Goal: Check status: Check status

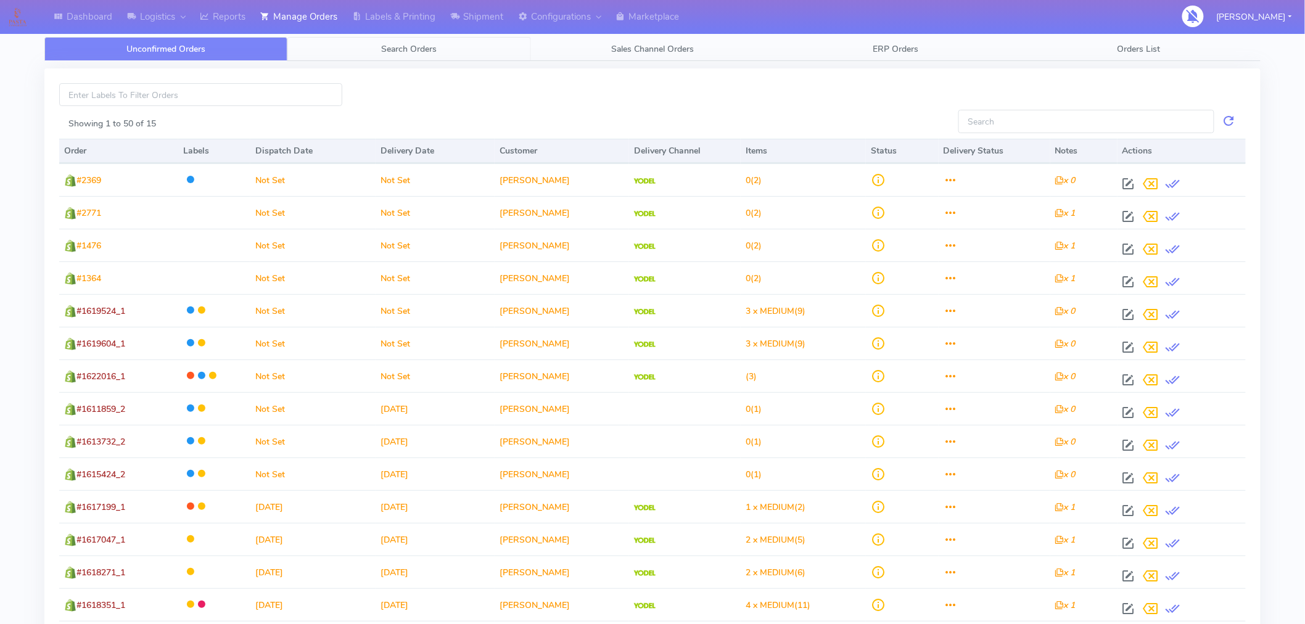
click at [421, 51] on span "Search Orders" at bounding box center [409, 49] width 55 height 12
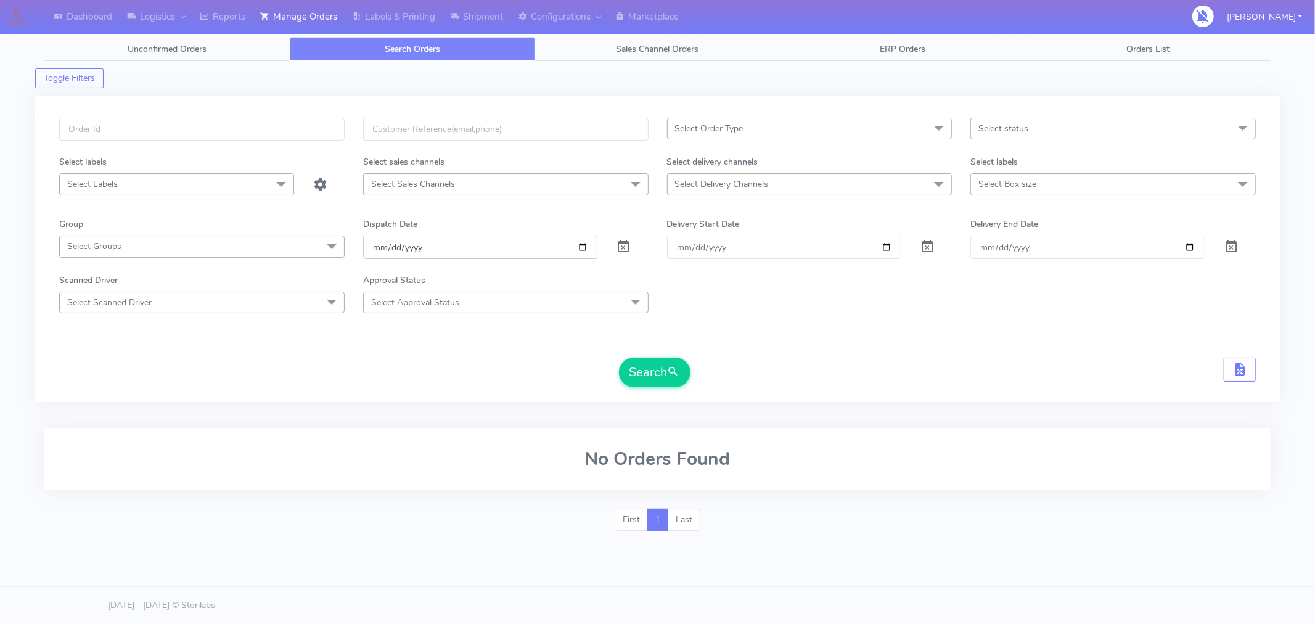
click at [586, 247] on input "[DATE]" at bounding box center [480, 247] width 235 height 23
type input "[DATE]"
click at [1002, 127] on span "Select status" at bounding box center [1004, 129] width 50 height 12
click at [1016, 235] on div "Confirmed" at bounding box center [1113, 232] width 272 height 13
checkbox input "true"
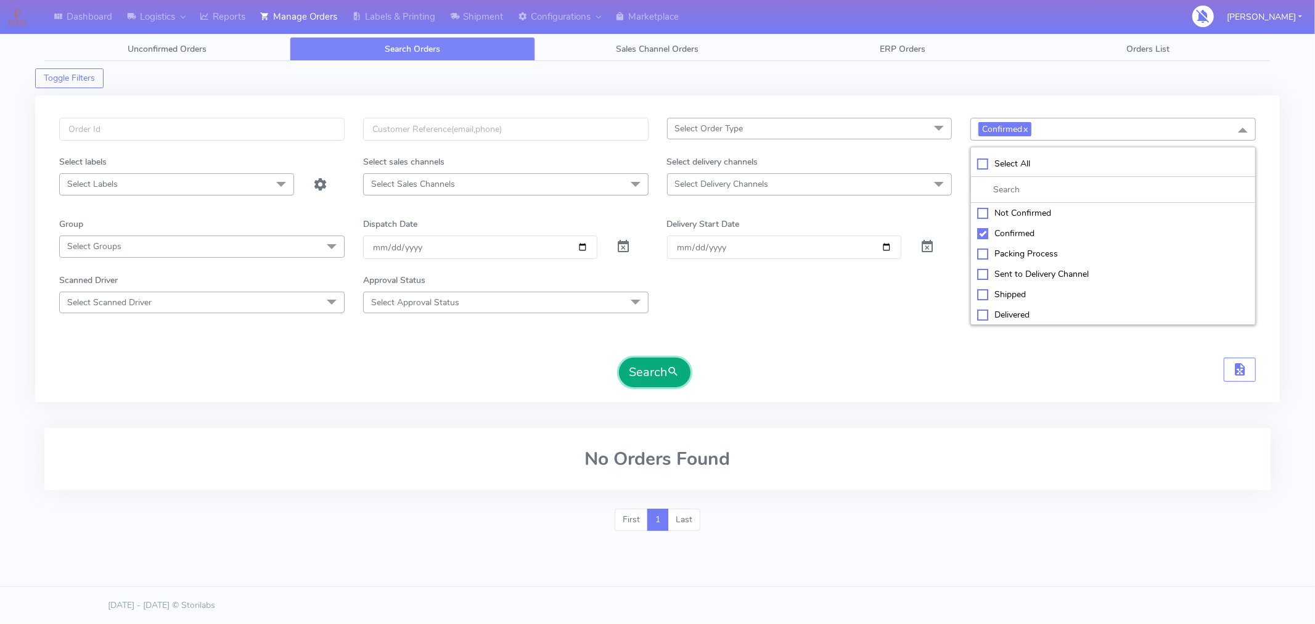
click at [678, 370] on span "submit" at bounding box center [674, 372] width 12 height 17
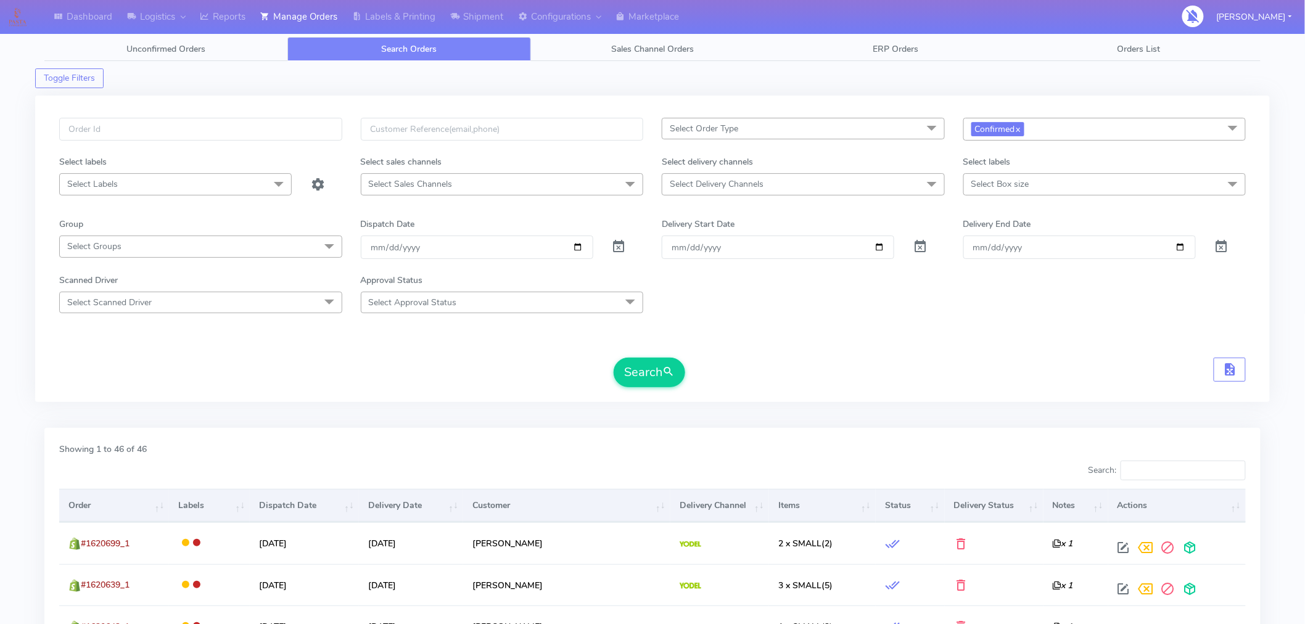
click at [1106, 133] on span "Confirmed x" at bounding box center [1104, 129] width 283 height 23
click at [1010, 273] on div "Sent to Delivery Channel" at bounding box center [1104, 274] width 269 height 13
checkbox input "true"
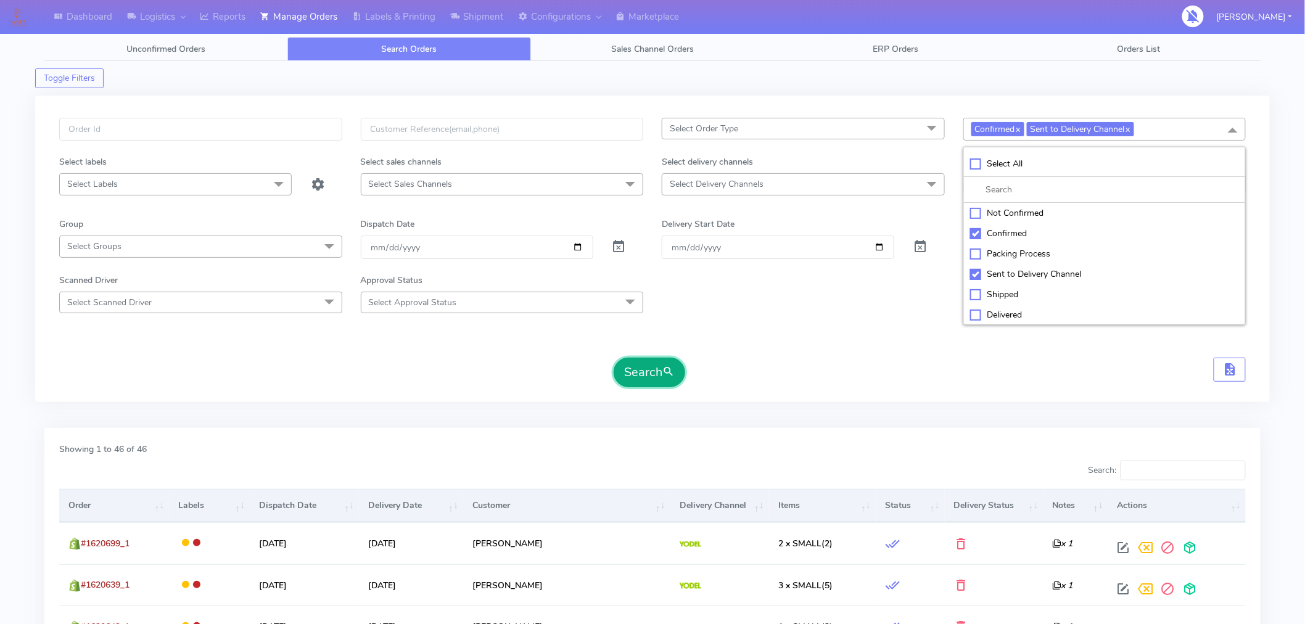
click at [662, 368] on button "Search" at bounding box center [650, 373] width 72 height 30
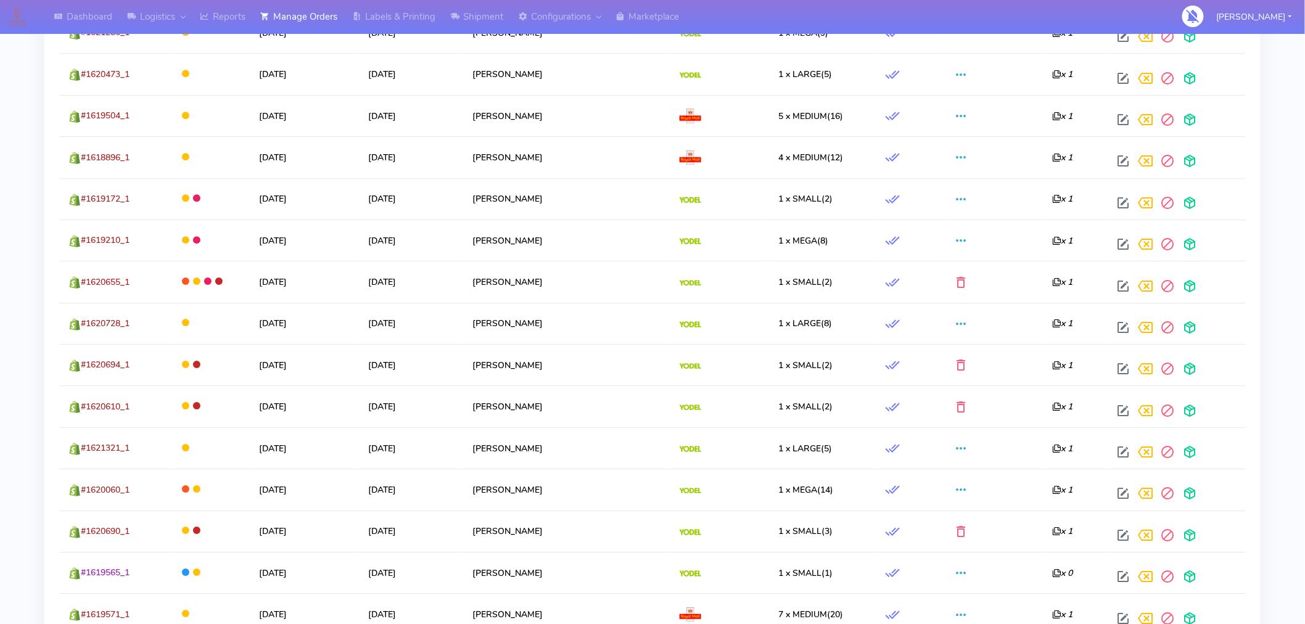
scroll to position [1468, 0]
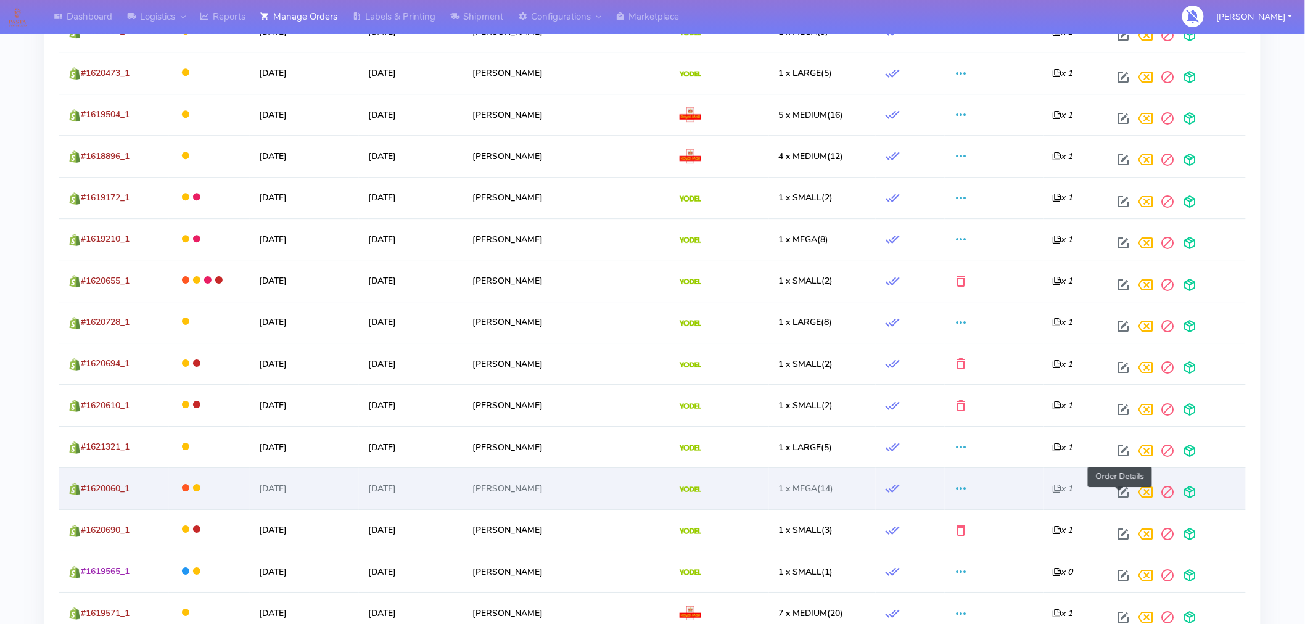
click at [1122, 497] on span at bounding box center [1123, 495] width 22 height 12
select select "5"
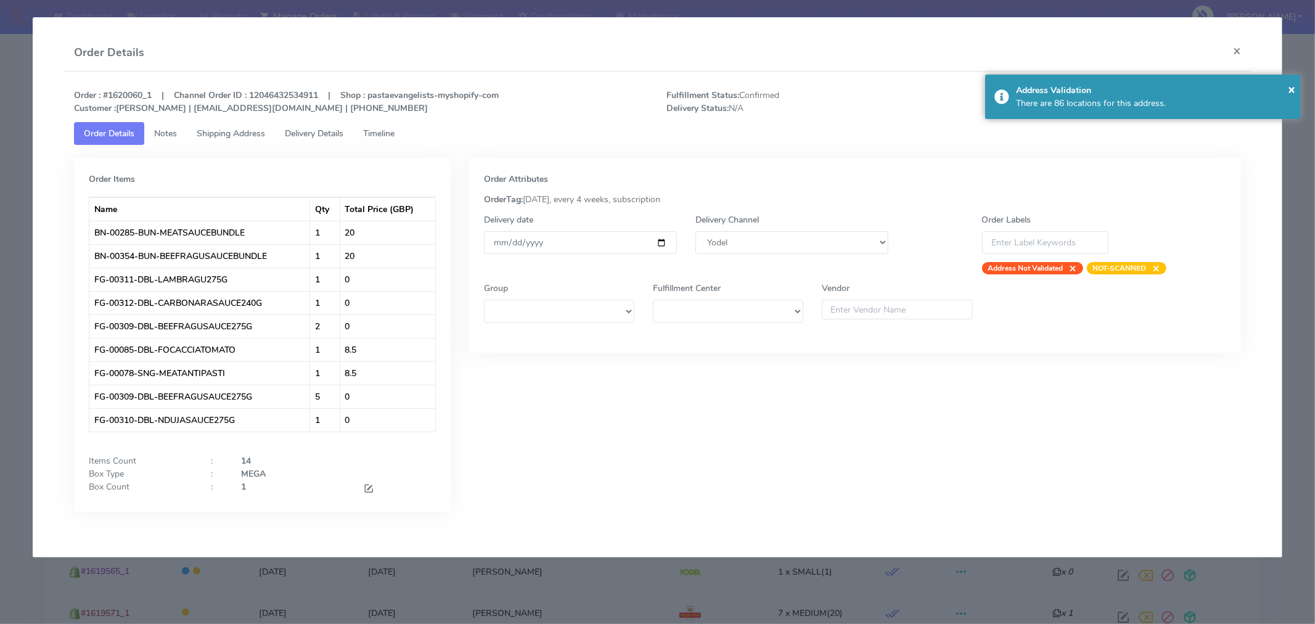
click at [395, 133] on span "Timeline" at bounding box center [378, 134] width 31 height 12
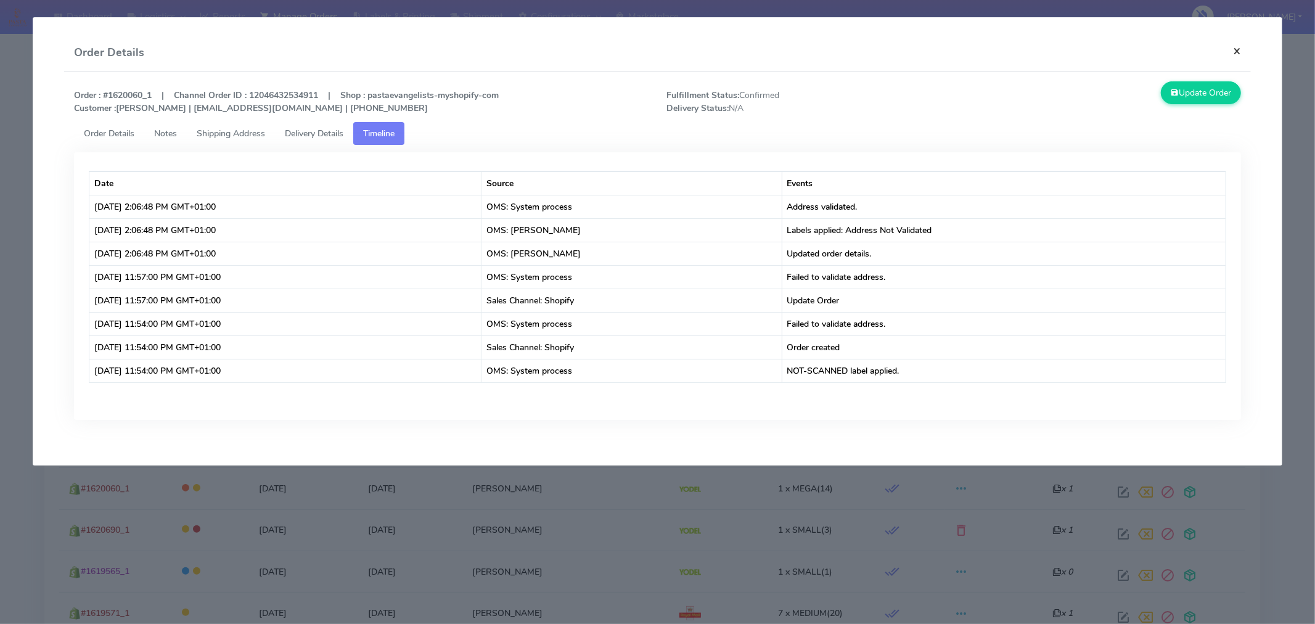
click at [1238, 50] on button "×" at bounding box center [1237, 51] width 28 height 33
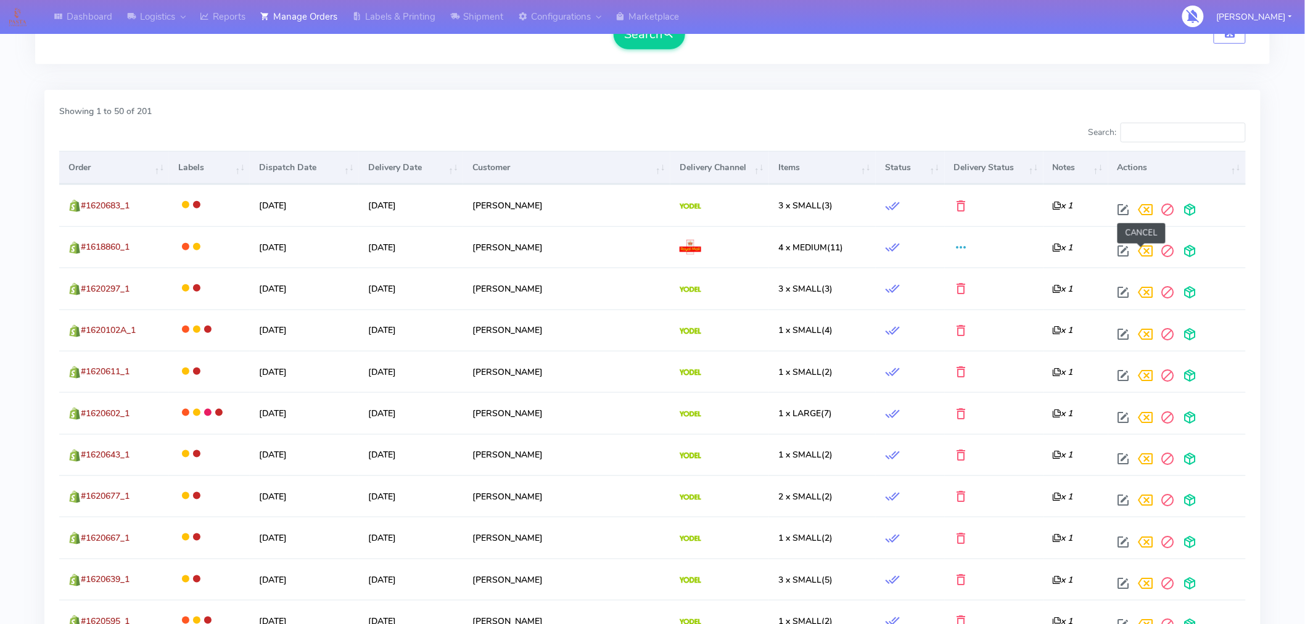
scroll to position [337, 0]
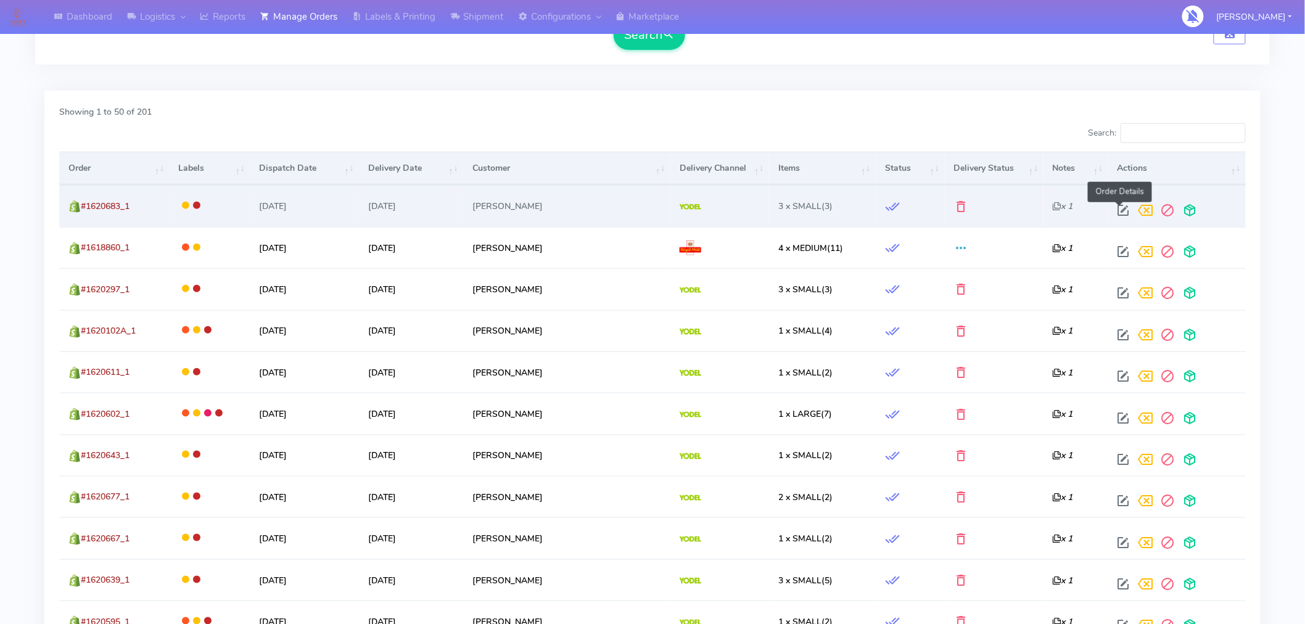
click at [1123, 212] on span at bounding box center [1123, 213] width 22 height 12
select select "5"
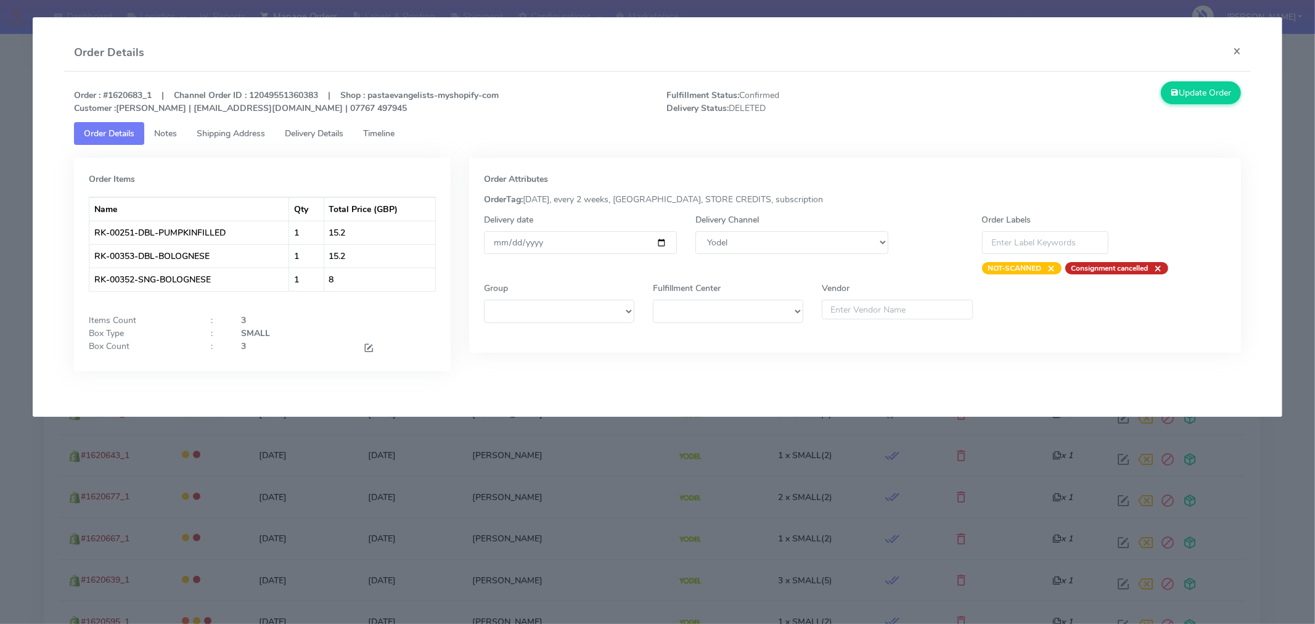
click at [392, 129] on span "Timeline" at bounding box center [378, 134] width 31 height 12
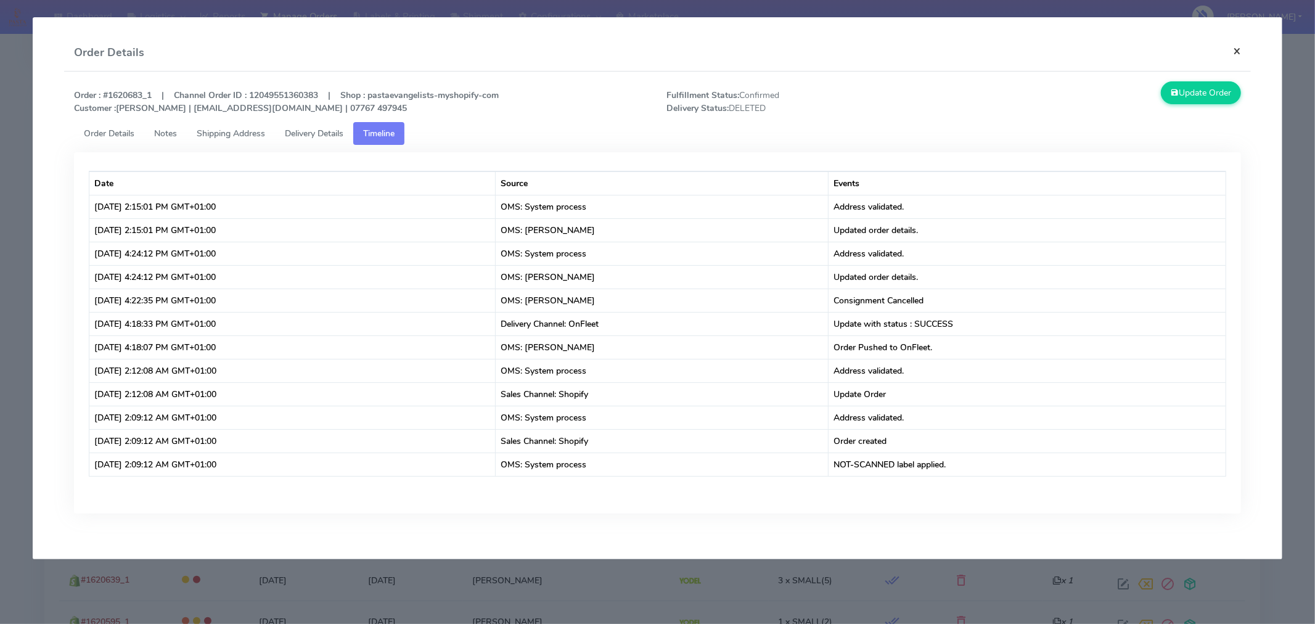
click at [1236, 51] on button "×" at bounding box center [1237, 51] width 28 height 33
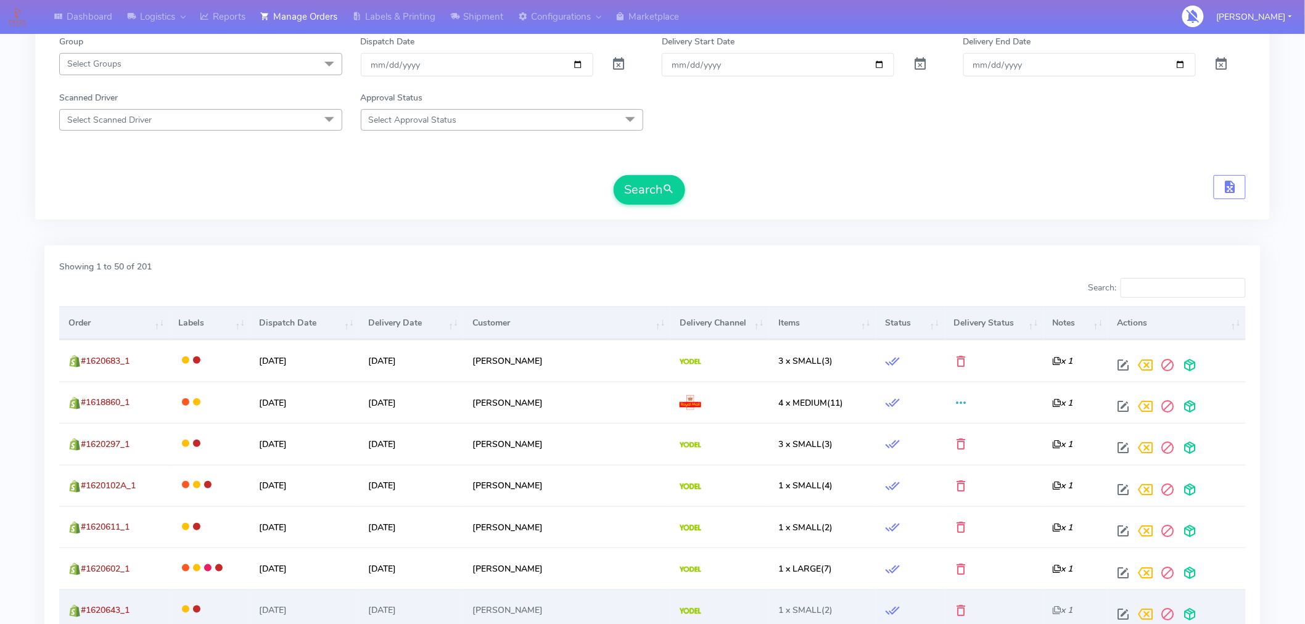
scroll to position [0, 0]
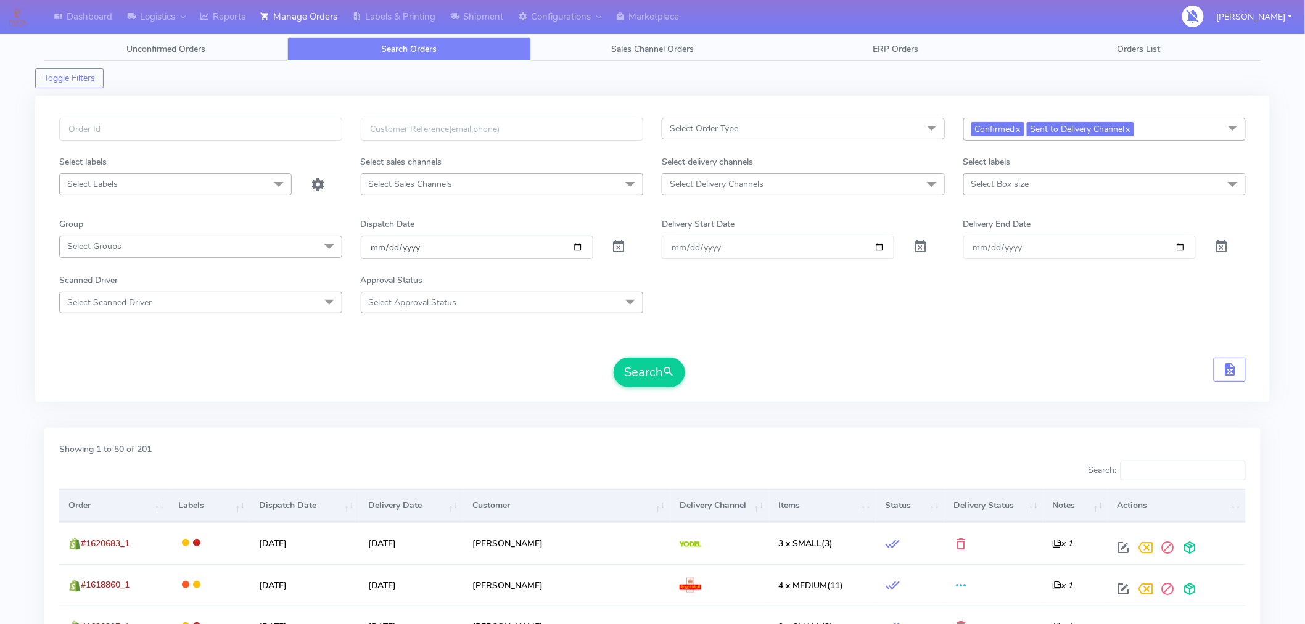
click at [578, 250] on input "[DATE]" at bounding box center [477, 247] width 232 height 23
click at [1130, 131] on link "x" at bounding box center [1128, 128] width 6 height 13
click at [1021, 131] on link "x" at bounding box center [1018, 128] width 6 height 13
click at [682, 372] on button "Search" at bounding box center [650, 373] width 72 height 30
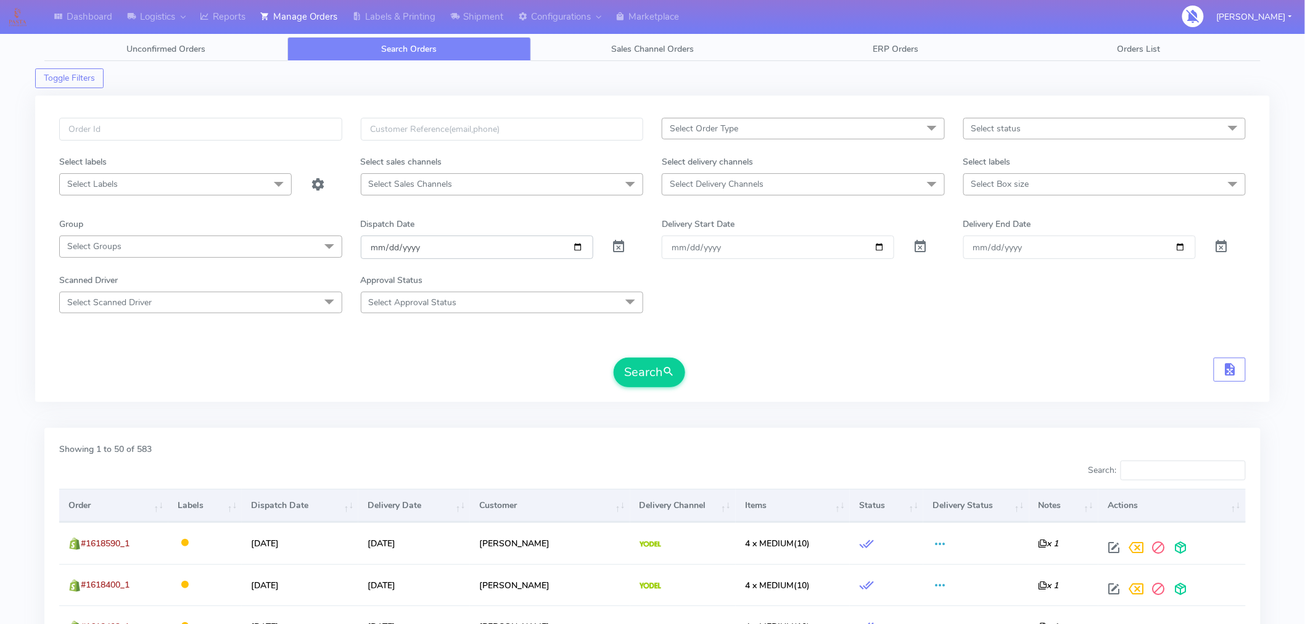
click at [575, 252] on input "[DATE]" at bounding box center [477, 247] width 232 height 23
type input "[DATE]"
click at [636, 377] on button "Search" at bounding box center [650, 373] width 72 height 30
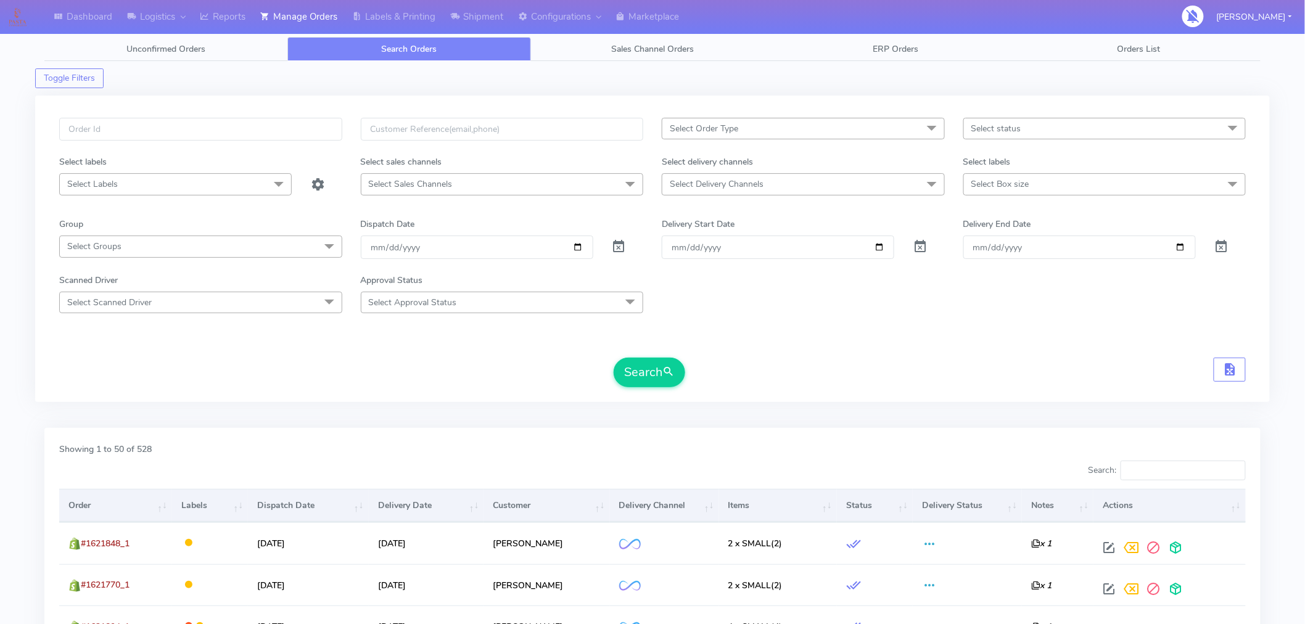
click at [1027, 128] on span "Select status" at bounding box center [1104, 129] width 283 height 22
click at [904, 127] on span "Select Order Type" at bounding box center [803, 129] width 283 height 22
click at [540, 189] on span "Select Sales Channels" at bounding box center [502, 184] width 283 height 22
click at [793, 341] on form "Select Order Type Select All MEALS ATAVI One Off Pasta Club Gift Kit Event Unkn…" at bounding box center [652, 252] width 1186 height 269
click at [823, 190] on span "Select Delivery Channels" at bounding box center [803, 184] width 283 height 22
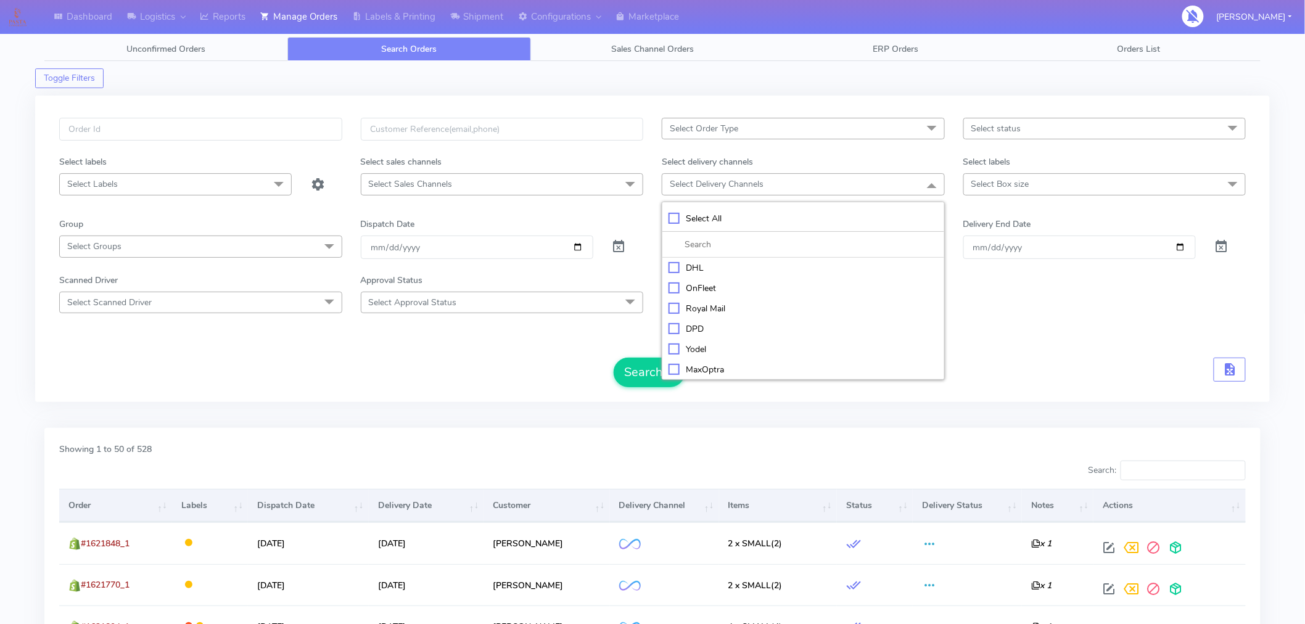
click at [698, 347] on div "Yodel" at bounding box center [802, 349] width 269 height 13
checkbox input "true"
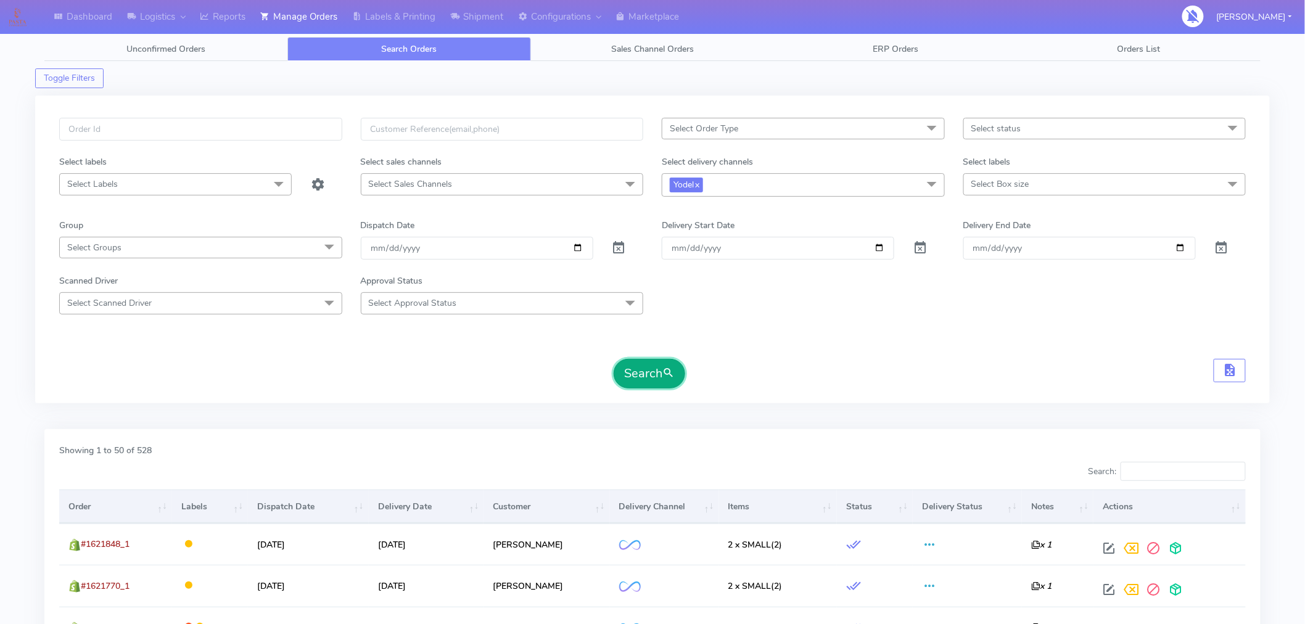
click at [657, 379] on button "Search" at bounding box center [650, 374] width 72 height 30
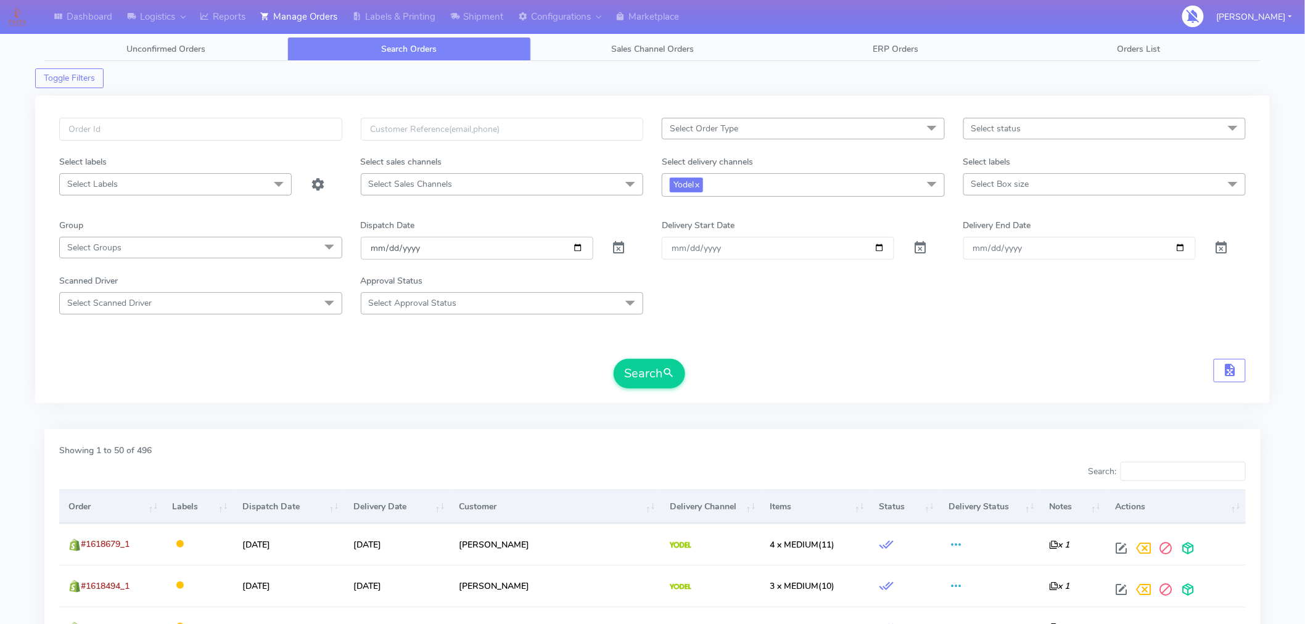
click at [580, 247] on input "[DATE]" at bounding box center [477, 248] width 232 height 23
click at [639, 378] on button "Search" at bounding box center [650, 374] width 72 height 30
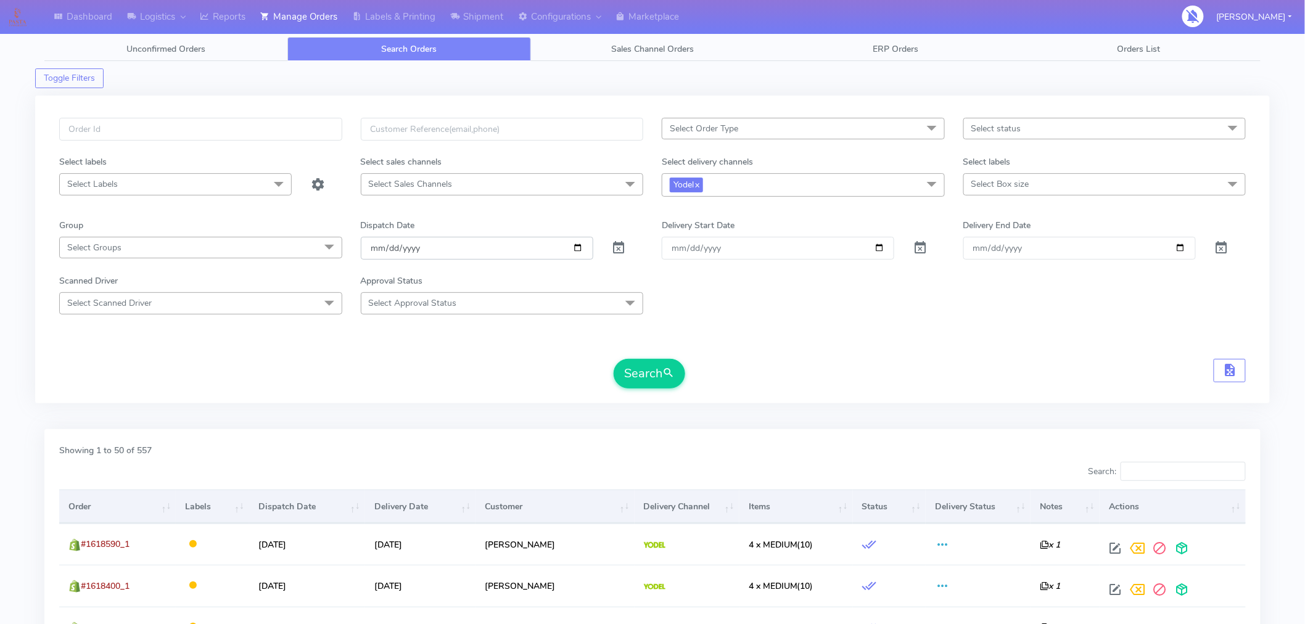
click at [577, 247] on input "[DATE]" at bounding box center [477, 248] width 232 height 23
click at [738, 317] on form "Select Order Type Select All MEALS ATAVI One Off Pasta Club Gift Kit Event Unkn…" at bounding box center [652, 253] width 1186 height 271
click at [578, 249] on input "[DATE]" at bounding box center [477, 248] width 232 height 23
click at [640, 379] on button "Search" at bounding box center [650, 374] width 72 height 30
click at [577, 255] on input "[DATE]" at bounding box center [477, 248] width 232 height 23
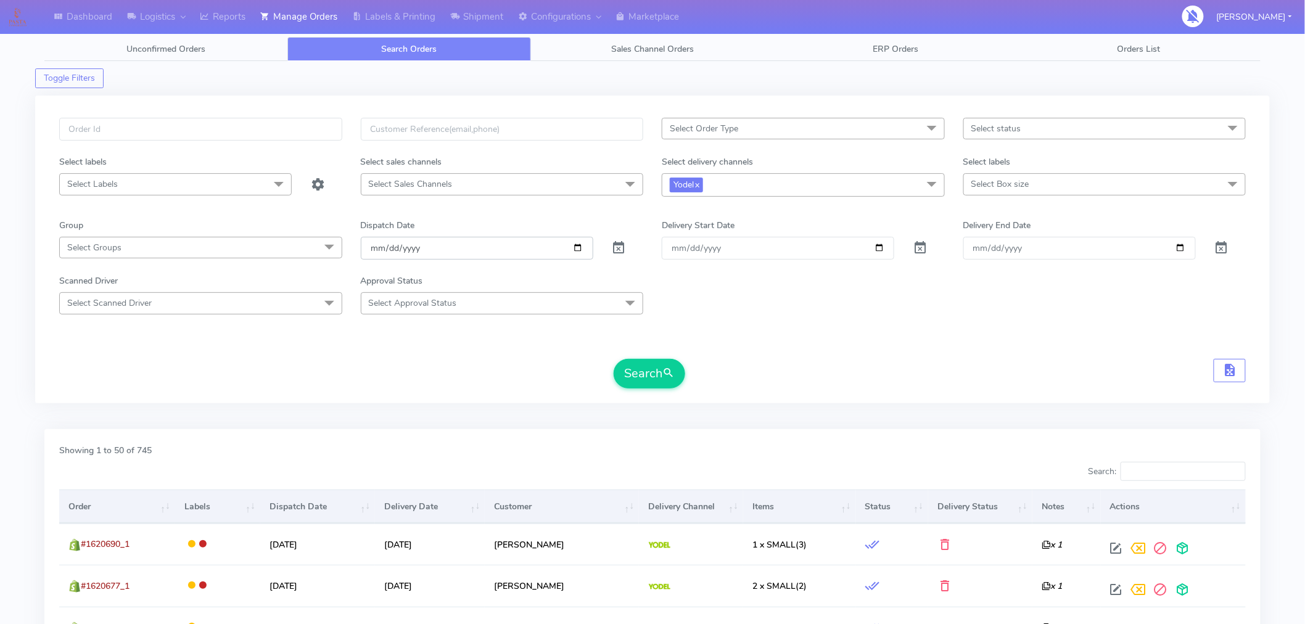
click at [572, 251] on input "[DATE]" at bounding box center [477, 248] width 232 height 23
click at [644, 383] on button "Search" at bounding box center [650, 374] width 72 height 30
click at [577, 253] on input "[DATE]" at bounding box center [477, 248] width 232 height 23
type input "[DATE]"
click at [641, 377] on button "Search" at bounding box center [650, 374] width 72 height 30
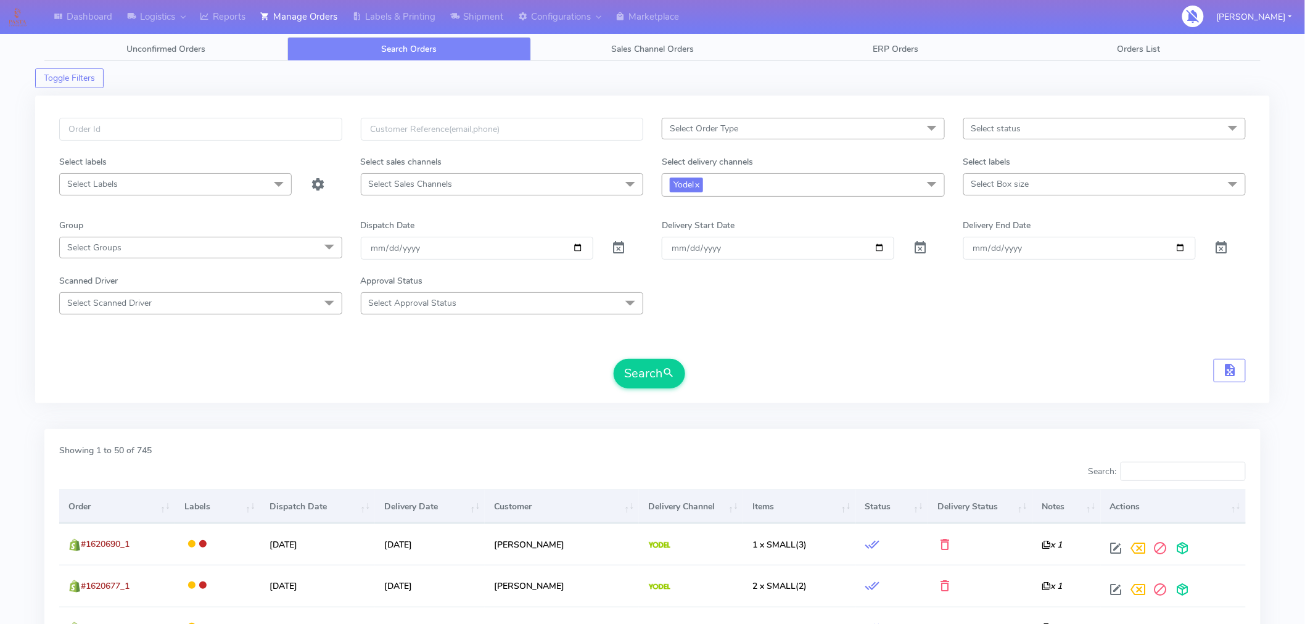
click at [1009, 136] on span "Select status" at bounding box center [1104, 129] width 283 height 22
click at [1001, 211] on div "Not Confirmed" at bounding box center [1104, 211] width 269 height 13
checkbox input "true"
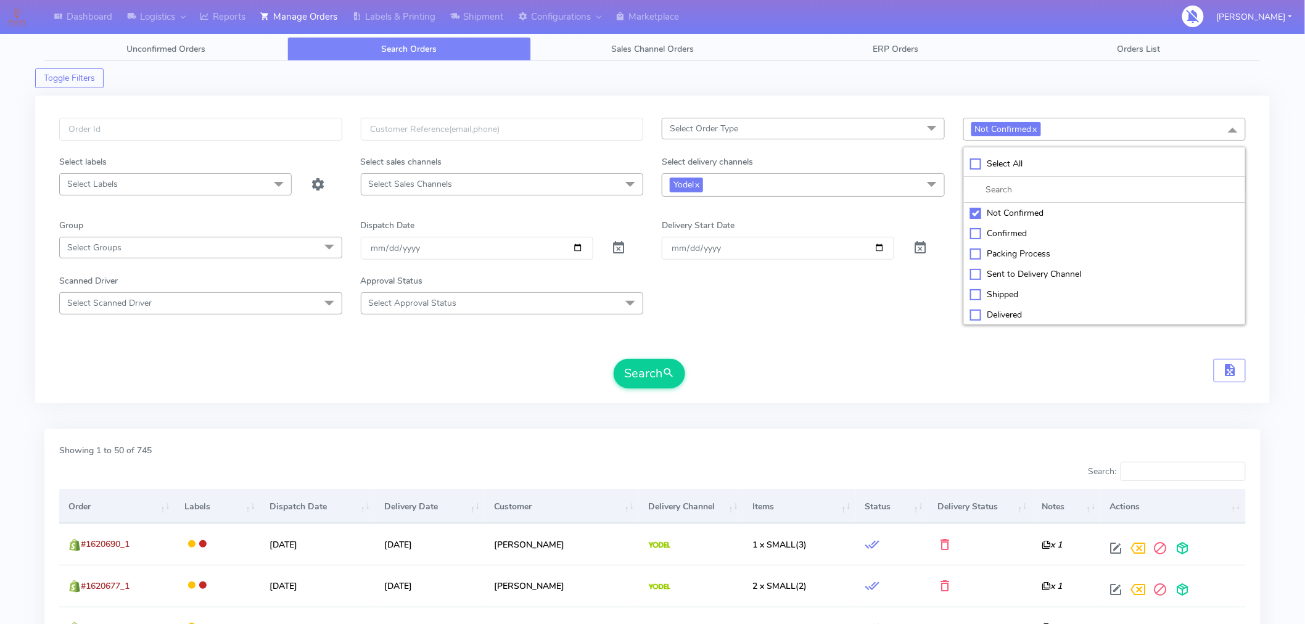
click at [999, 240] on div "Confirmed" at bounding box center [1104, 233] width 269 height 13
checkbox input "true"
click at [1000, 273] on div "Sent to Delivery Channel" at bounding box center [1104, 274] width 269 height 13
checkbox input "true"
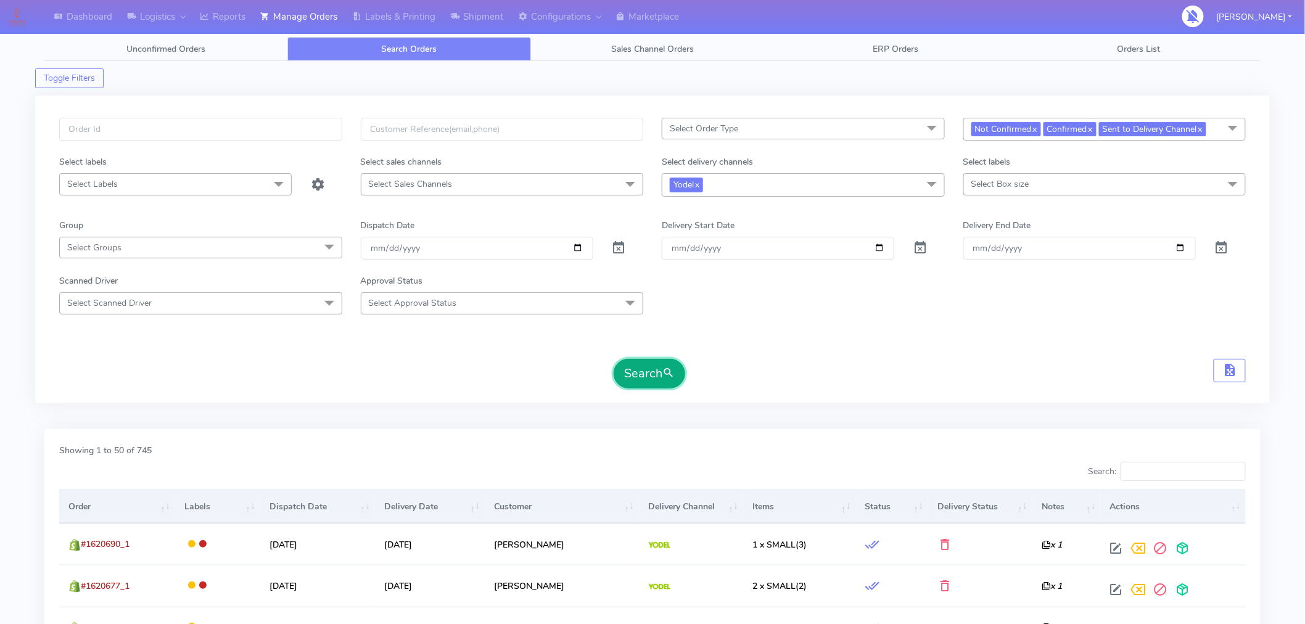
click at [647, 364] on button "Search" at bounding box center [650, 374] width 72 height 30
